Goal: Task Accomplishment & Management: Manage account settings

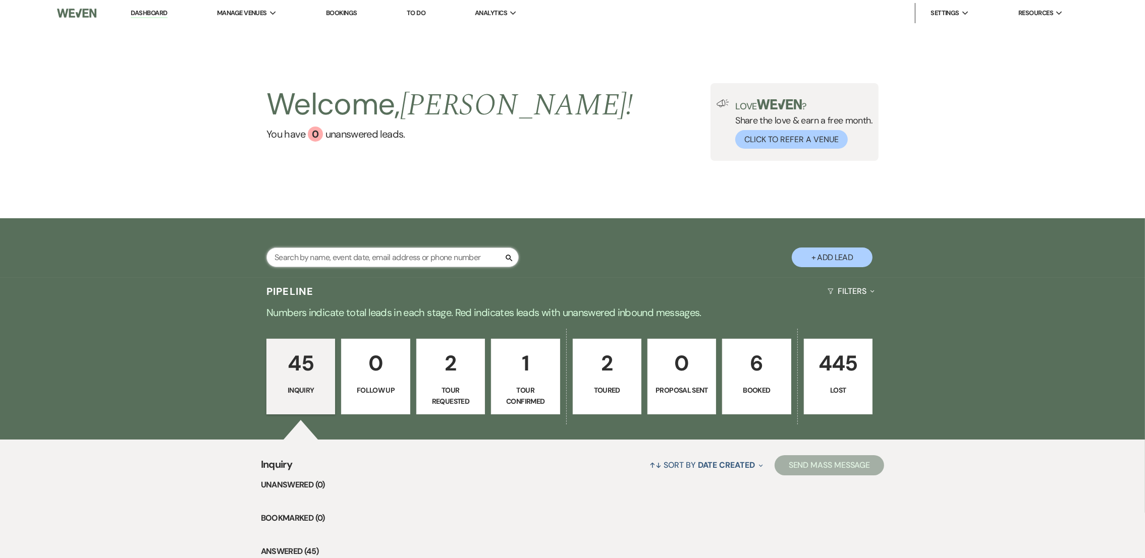
click at [443, 257] on input "text" at bounding box center [392, 258] width 252 height 20
type input "hal"
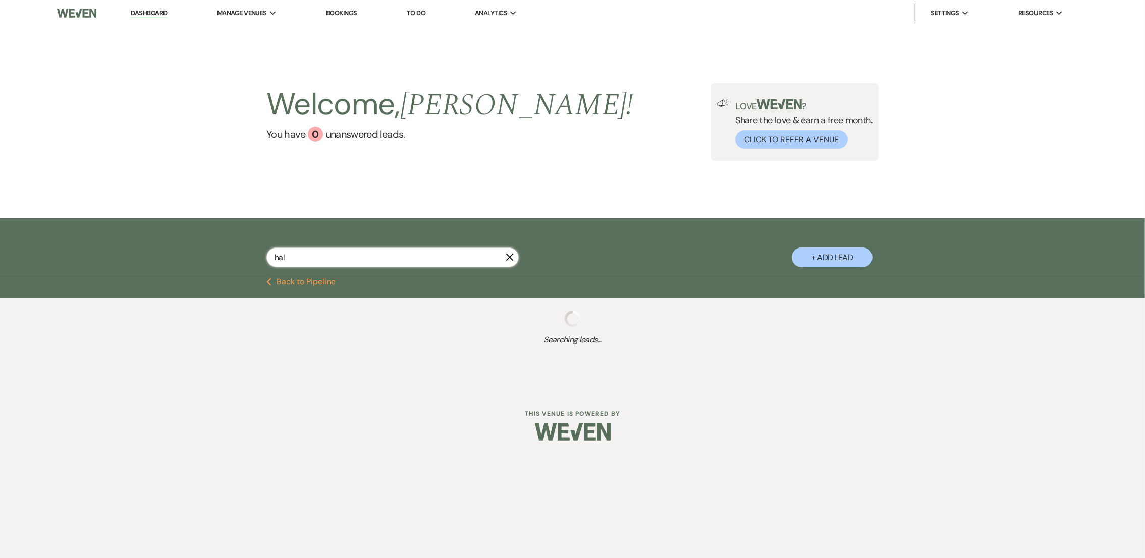
select select "4"
select select "8"
select select "5"
select select "8"
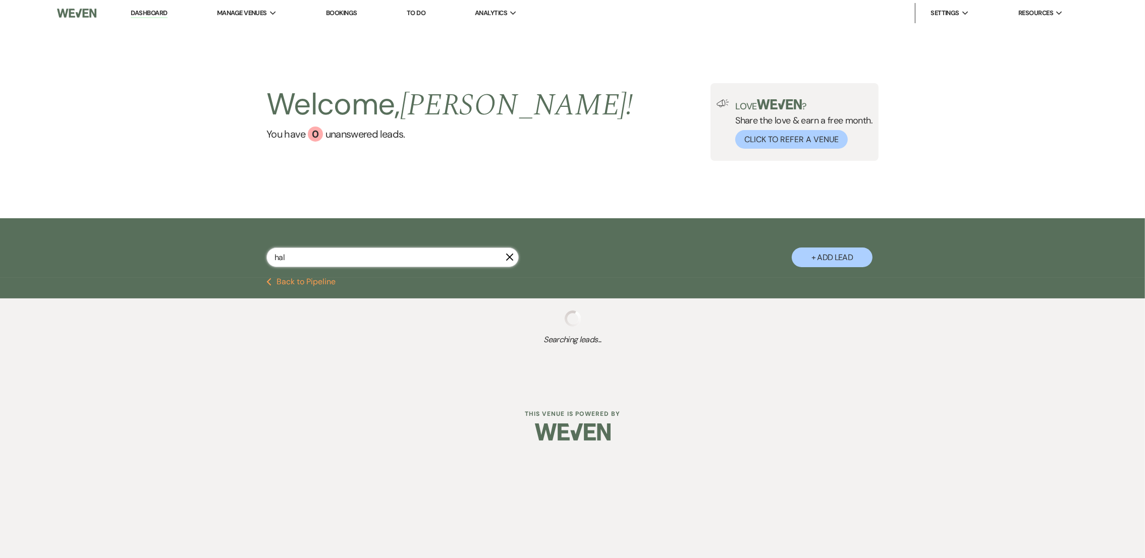
select select "8"
select select "5"
select select "8"
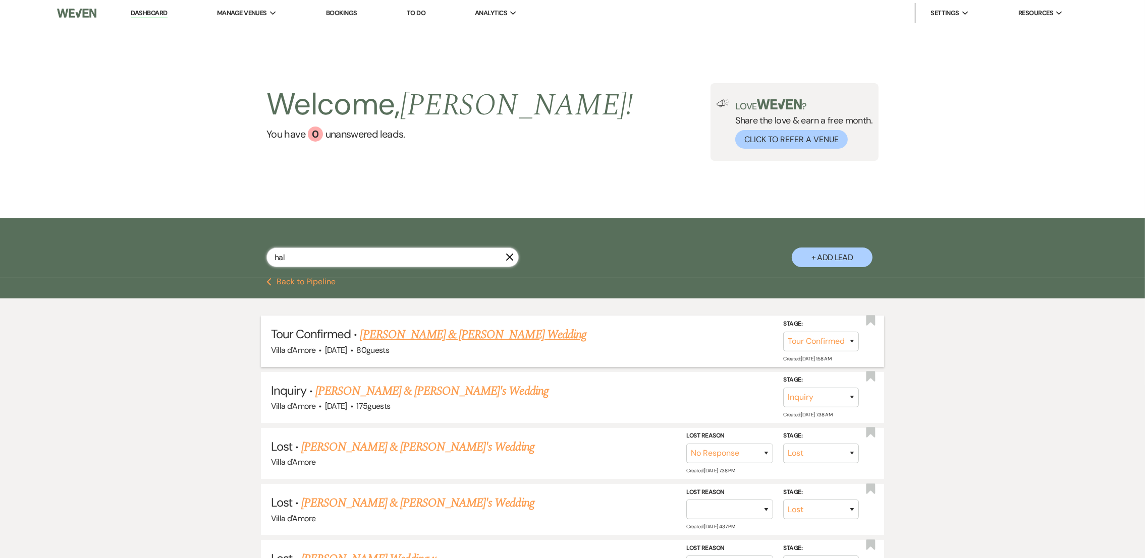
type input "hal"
click at [489, 336] on link "[PERSON_NAME] & [PERSON_NAME] Wedding" at bounding box center [473, 335] width 226 height 18
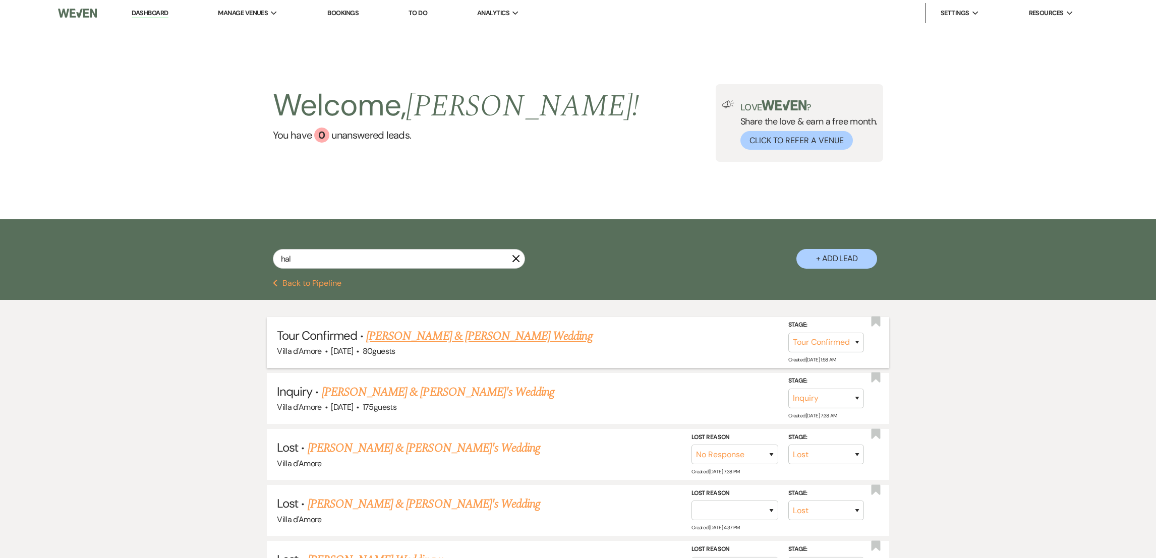
select select "4"
select select "6"
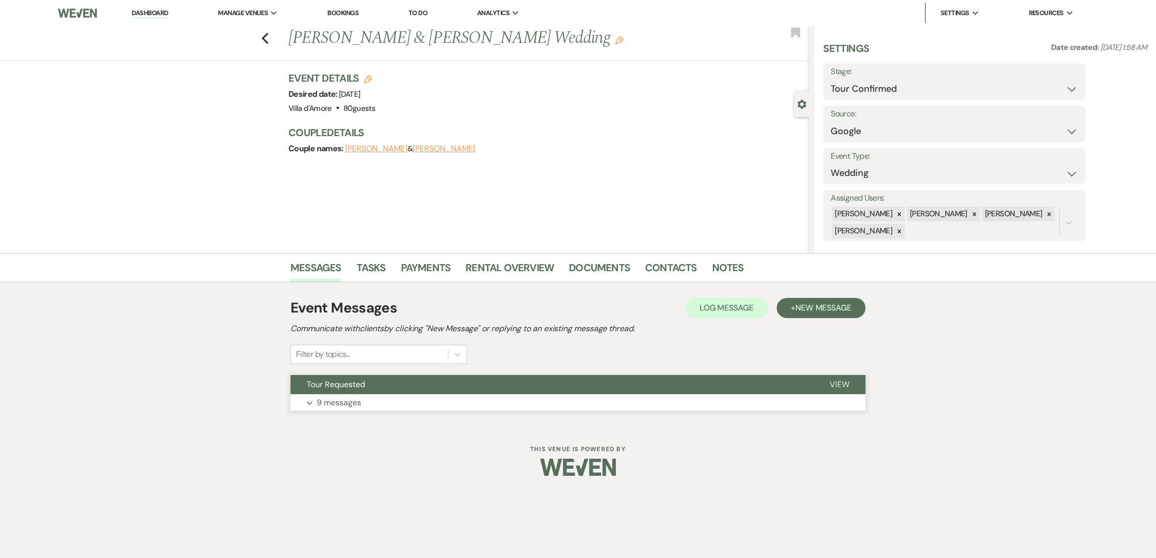
click at [332, 397] on p "9 messages" at bounding box center [339, 403] width 44 height 13
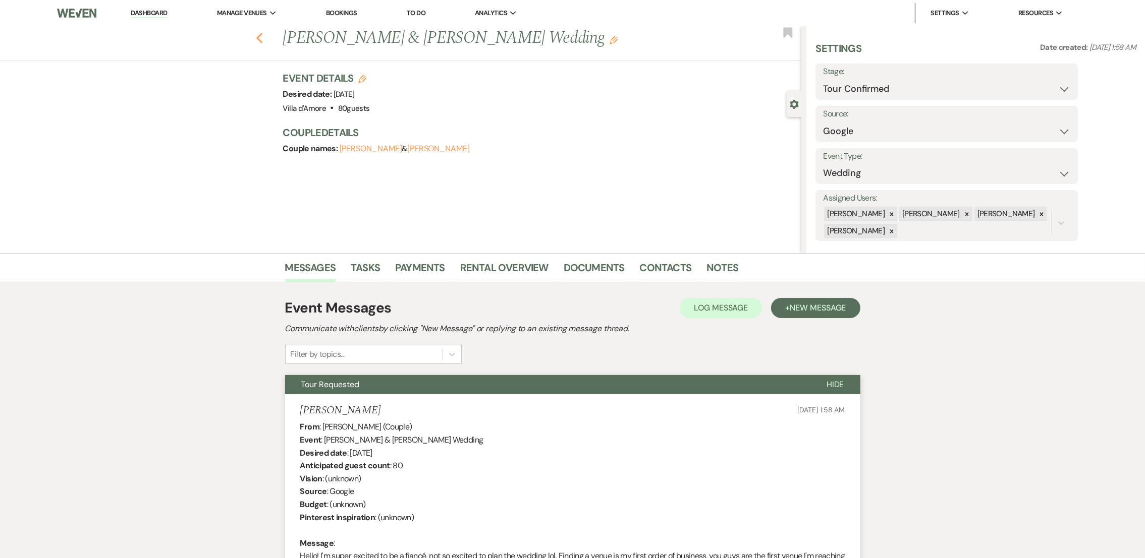
click at [262, 39] on use "button" at bounding box center [259, 38] width 7 height 11
select select "4"
select select "8"
select select "5"
select select "8"
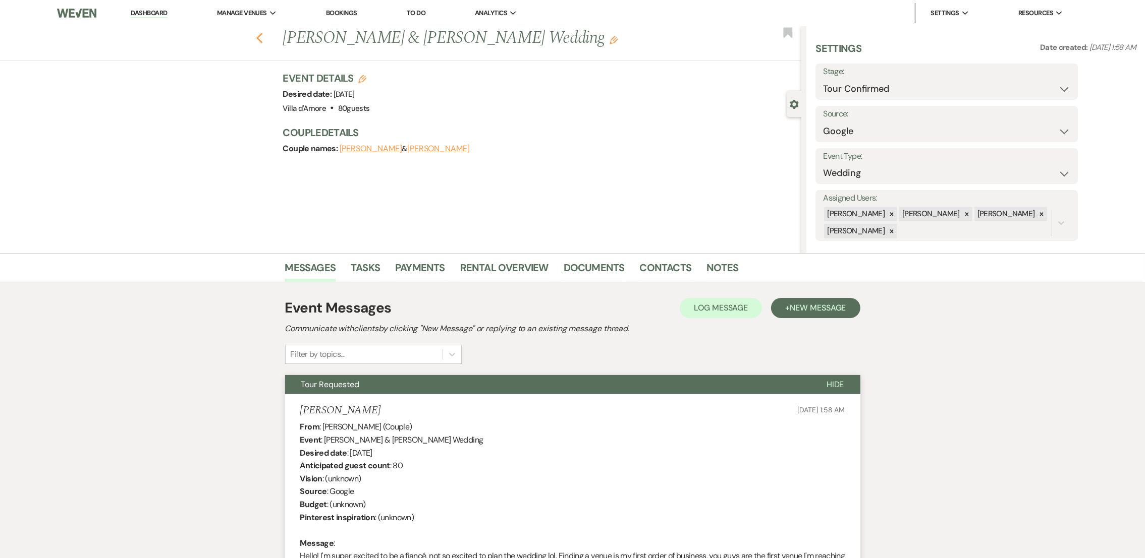
select select "8"
select select "5"
select select "8"
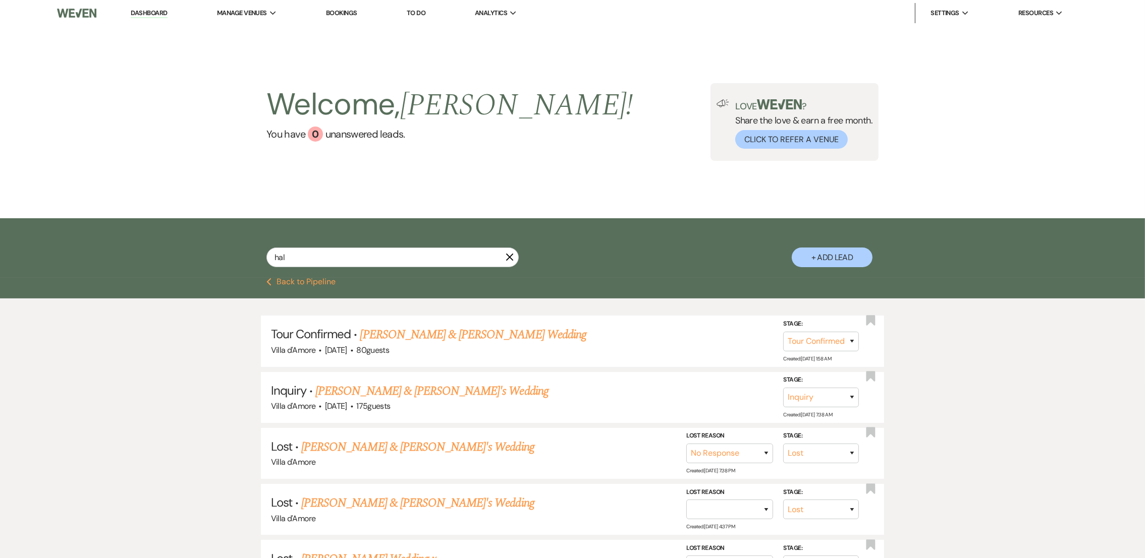
click at [271, 277] on div "hal X + Add Lead" at bounding box center [572, 248] width 1145 height 60
click at [274, 281] on button "Previous Back to Pipeline" at bounding box center [300, 282] width 69 height 8
